Goal: Task Accomplishment & Management: Use online tool/utility

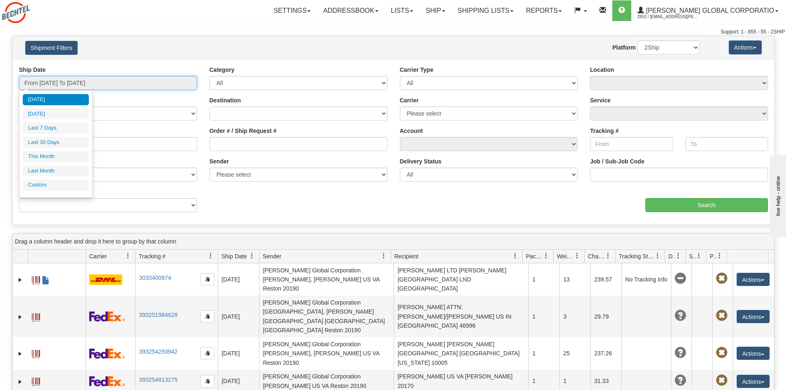
click at [152, 84] on input "From [DATE] To [DATE]" at bounding box center [108, 83] width 178 height 14
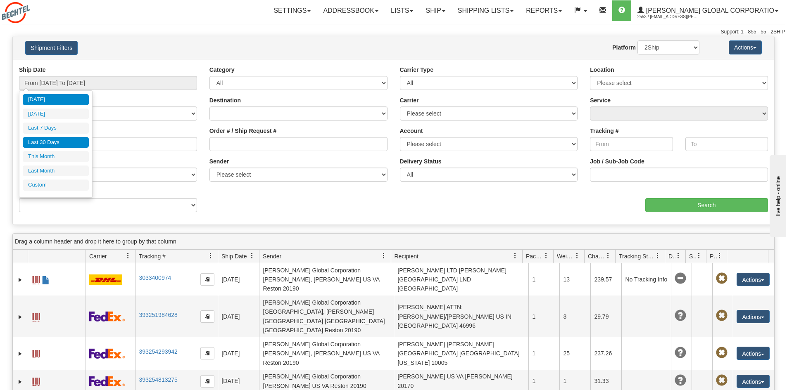
click at [63, 142] on li "Last 30 Days" at bounding box center [56, 142] width 66 height 11
type input "From [DATE] To [DATE]"
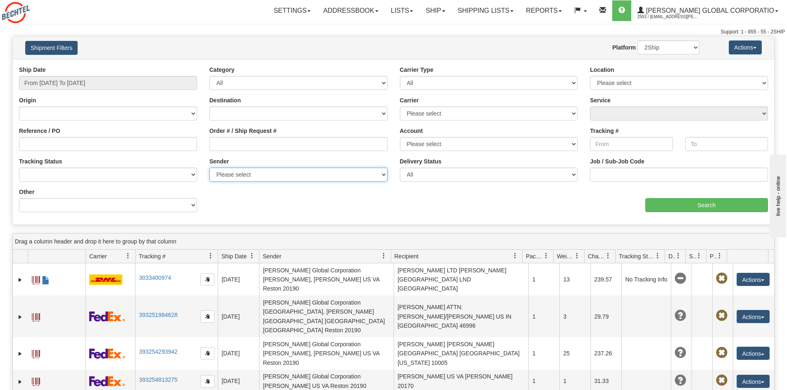
click at [291, 174] on select "Please select Bechtel, [PERSON_NAME], [PERSON_NAME], ([GEOGRAPHIC_DATA]) [PERSO…" at bounding box center [298, 175] width 178 height 14
select select "163366"
click at [209, 168] on select "Please select Bechtel, [PERSON_NAME], [PERSON_NAME], ([GEOGRAPHIC_DATA]) [PERSO…" at bounding box center [298, 175] width 178 height 14
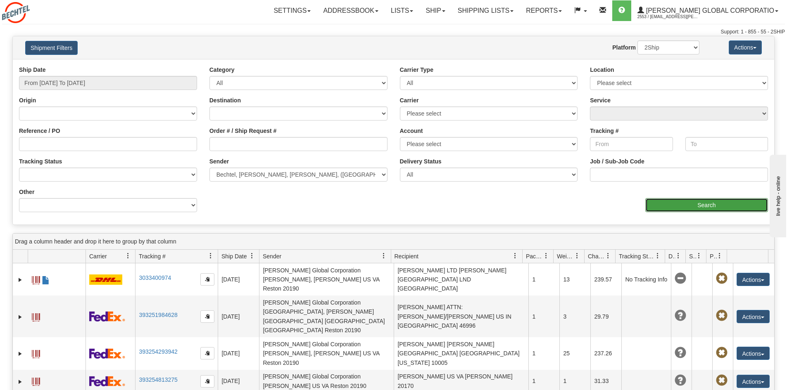
click at [682, 201] on input "Search" at bounding box center [706, 205] width 123 height 14
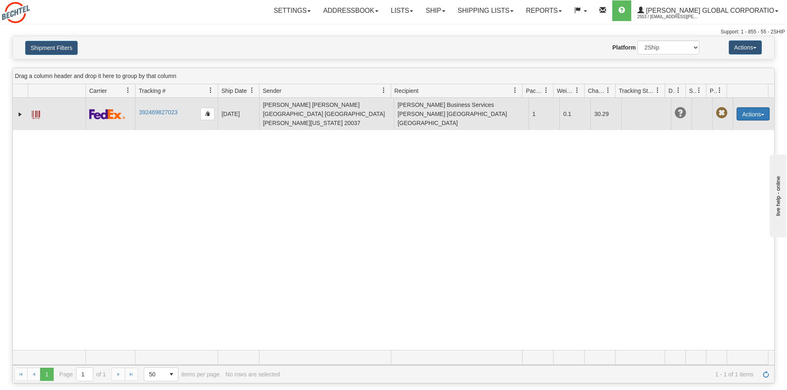
click at [751, 107] on button "Actions" at bounding box center [753, 113] width 33 height 13
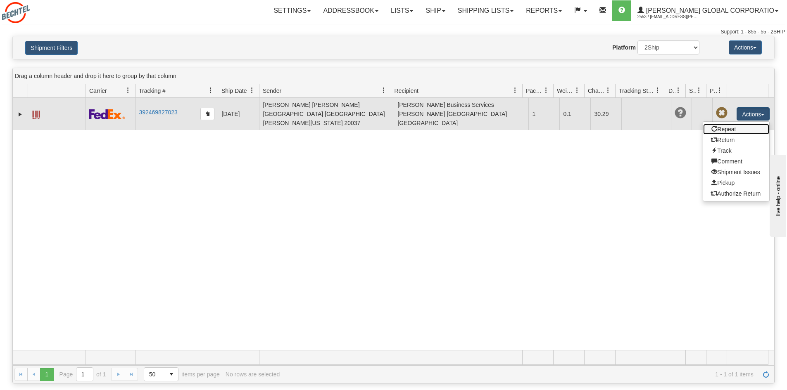
click at [730, 125] on link "Repeat" at bounding box center [736, 129] width 66 height 11
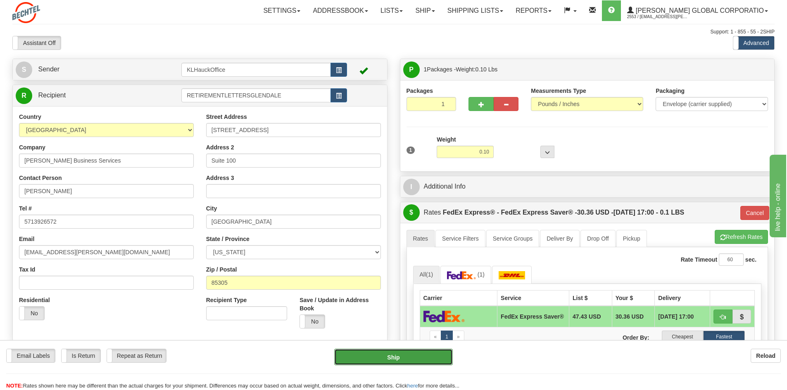
click at [390, 361] on button "Ship" at bounding box center [393, 357] width 119 height 17
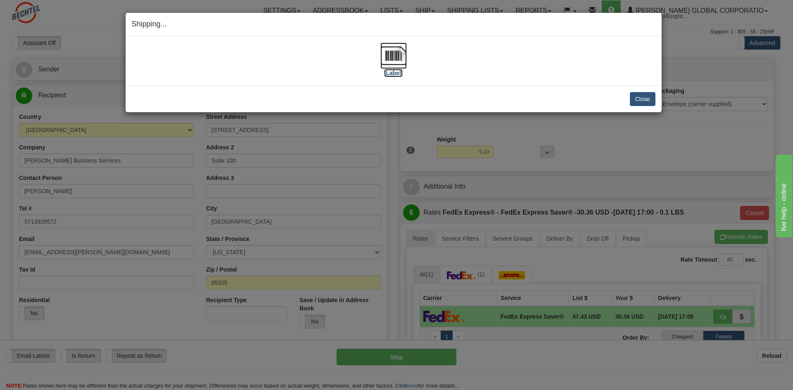
click at [392, 51] on img at bounding box center [394, 56] width 26 height 26
